Goal: Find contact information: Find contact information

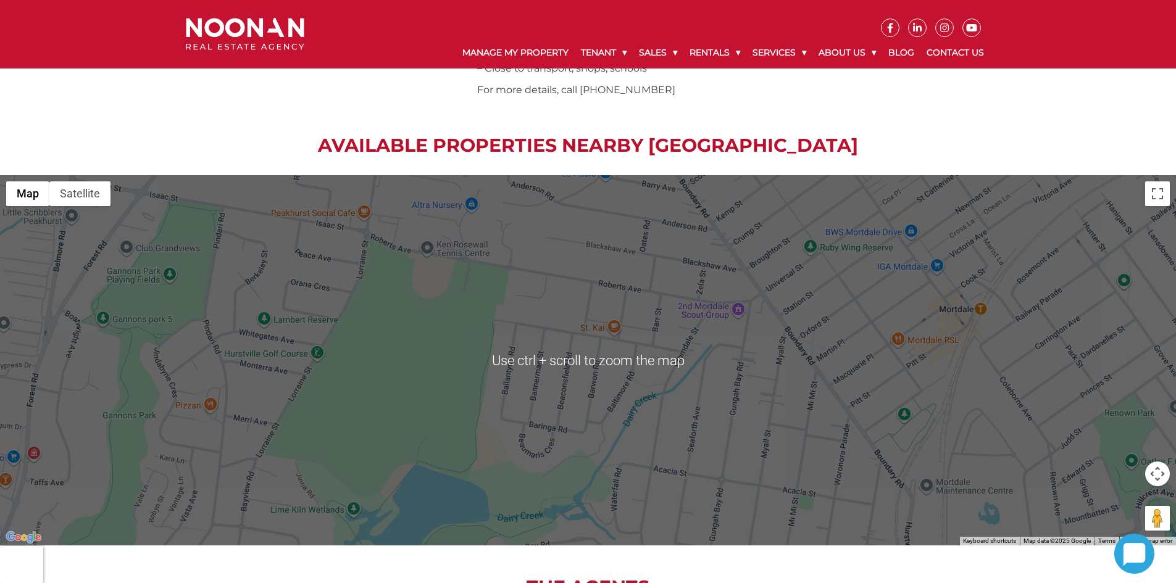
scroll to position [616, 0]
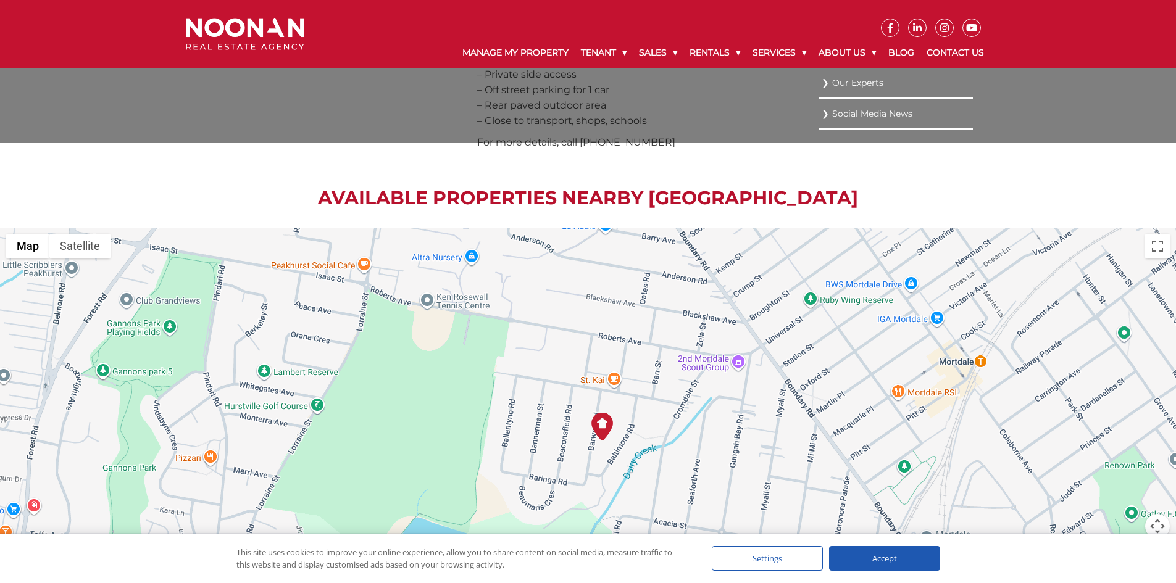
click at [861, 78] on link "Our Experts" at bounding box center [895, 83] width 148 height 17
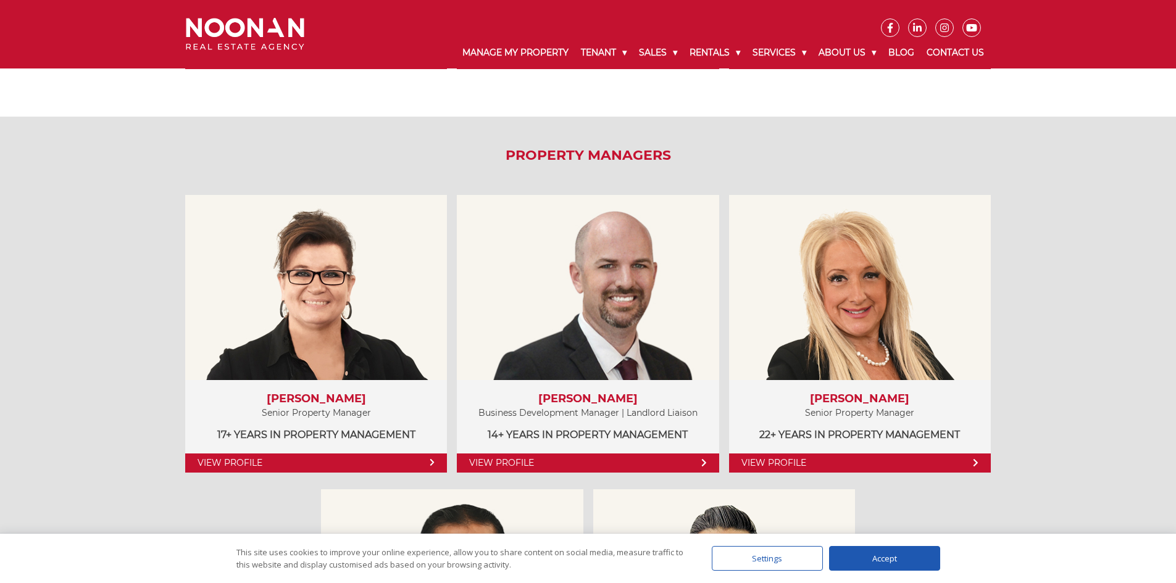
scroll to position [555, 0]
